Goal: Check status: Check status

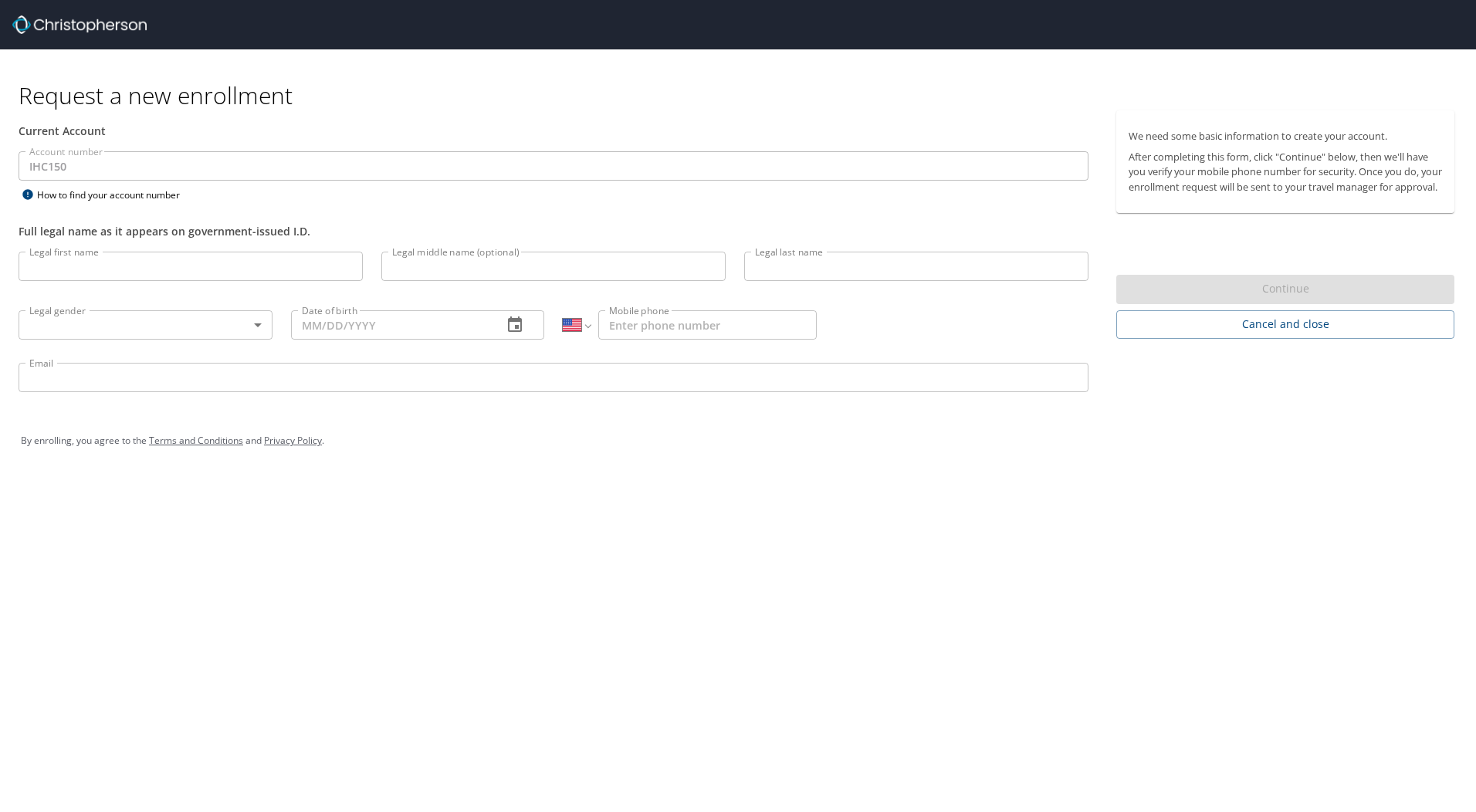
select select "US"
click at [74, 24] on img at bounding box center [79, 24] width 135 height 19
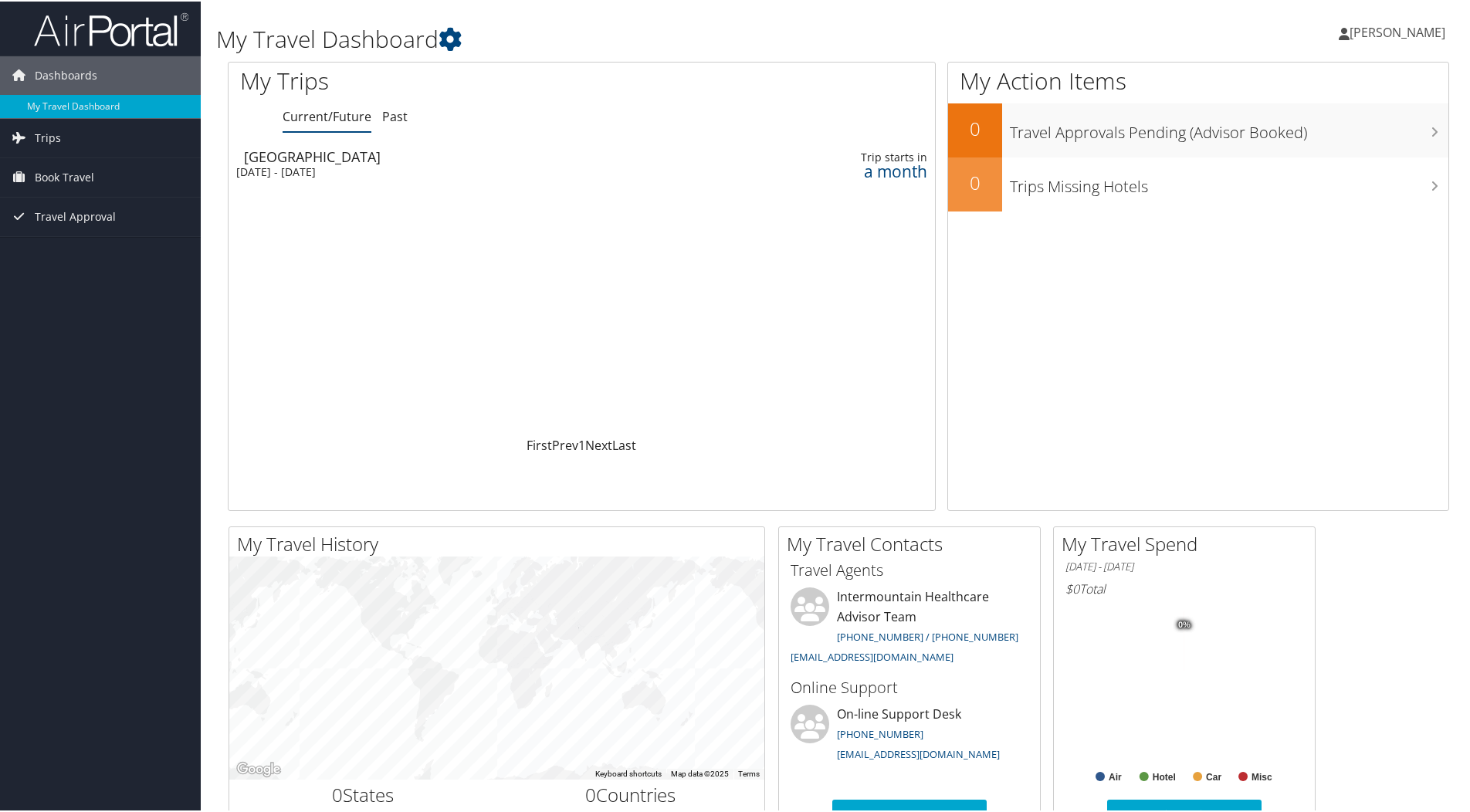
click at [330, 164] on div "Mon 6 Oct 2025 - Tue 7 Oct 2025" at bounding box center [450, 170] width 430 height 14
